Goal: Check status: Check status

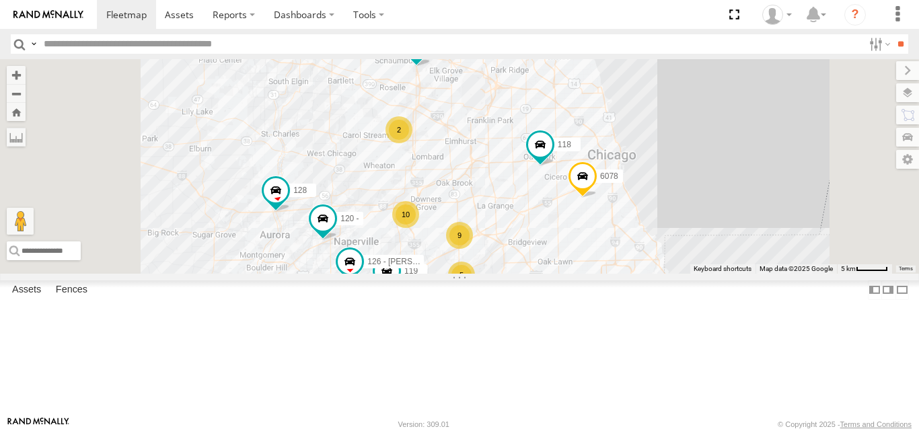
click at [0, 0] on span at bounding box center [0, 0] width 0 height 0
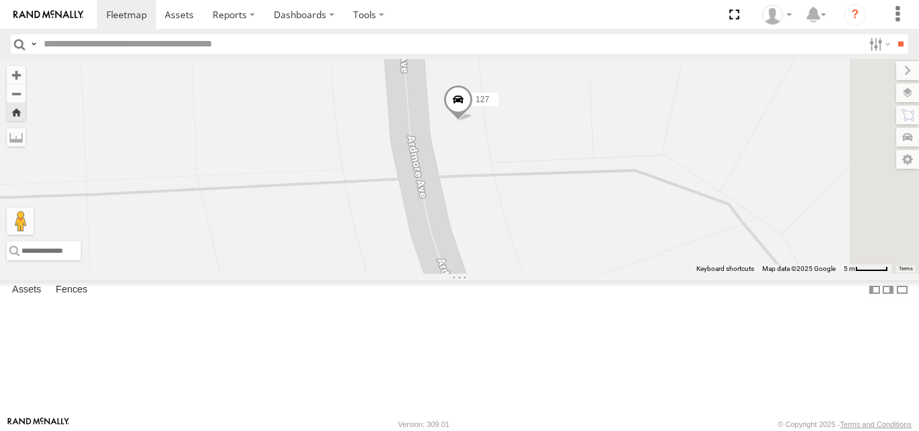
drag, startPoint x: 665, startPoint y: 184, endPoint x: 597, endPoint y: 289, distance: 125.4
click at [602, 273] on div "127" at bounding box center [459, 166] width 919 height 214
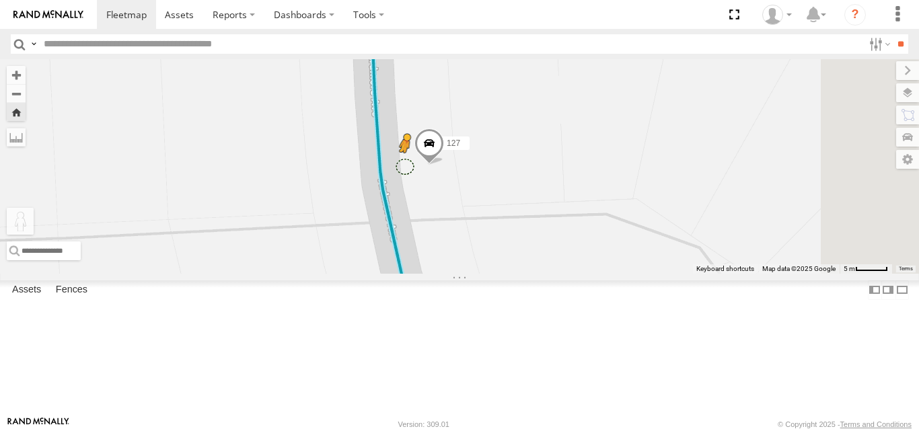
drag, startPoint x: 356, startPoint y: 359, endPoint x: 575, endPoint y: 236, distance: 251.5
click at [575, 236] on div "127 To activate drag with keyboard, press Alt + Enter. Once in keyboard drag st…" at bounding box center [459, 166] width 919 height 214
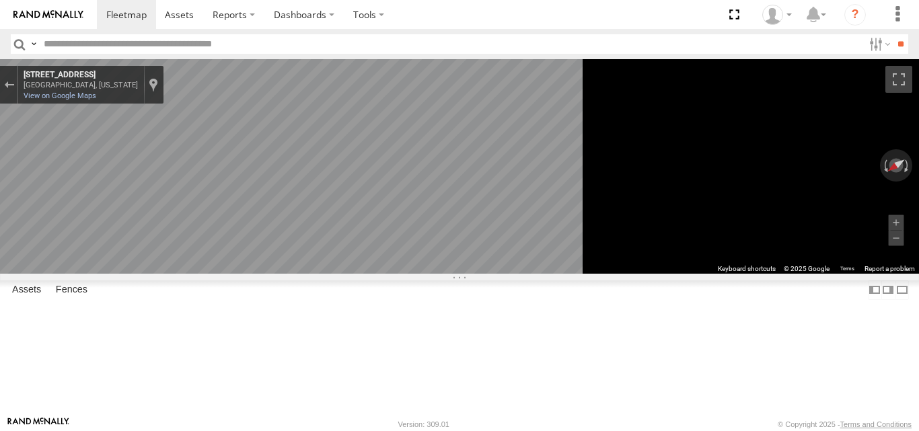
click at [289, 379] on main "← Move left → Move right ↑ Move up ↓ Move down + Zoom in - Zoom out Home Jump l…" at bounding box center [459, 237] width 919 height 357
click at [204, 394] on main "← Move left → Move right ↑ Move up ↓ Move down + Zoom in - Zoom out Home Jump l…" at bounding box center [459, 237] width 919 height 357
click at [14, 87] on div "Exit the Street View" at bounding box center [9, 85] width 10 height 8
